Goal: Task Accomplishment & Management: Use online tool/utility

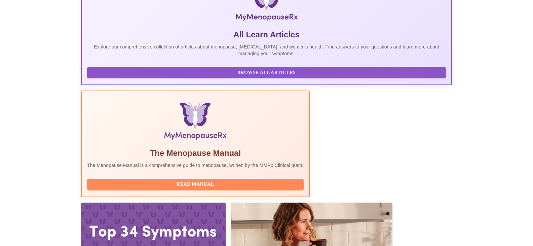
scroll to position [198, 0]
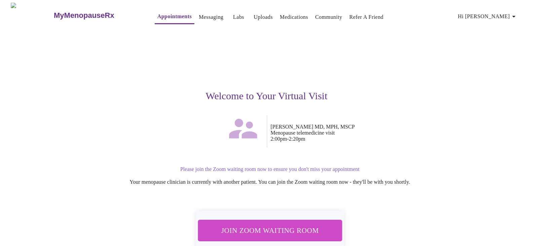
scroll to position [35, 0]
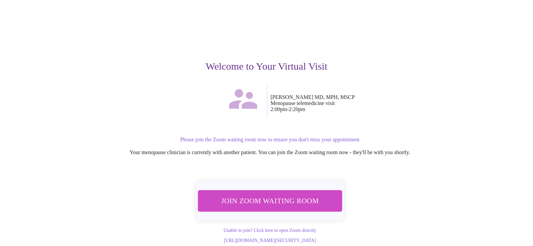
click at [281, 194] on span "Join Zoom Waiting Room" at bounding box center [269, 200] width 126 height 12
